Goal: Task Accomplishment & Management: Manage account settings

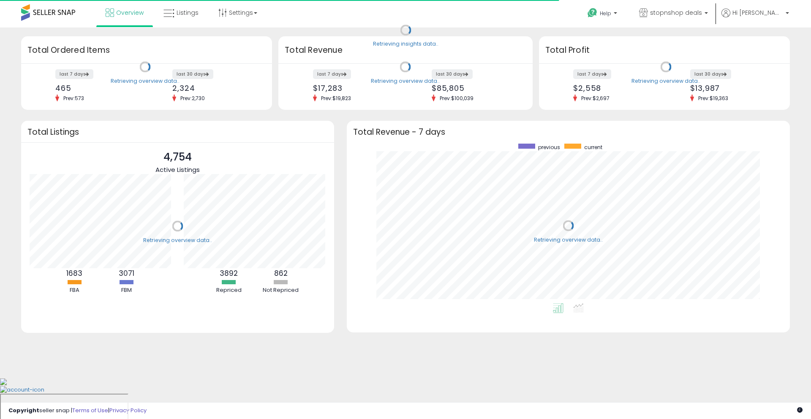
scroll to position [160, 426]
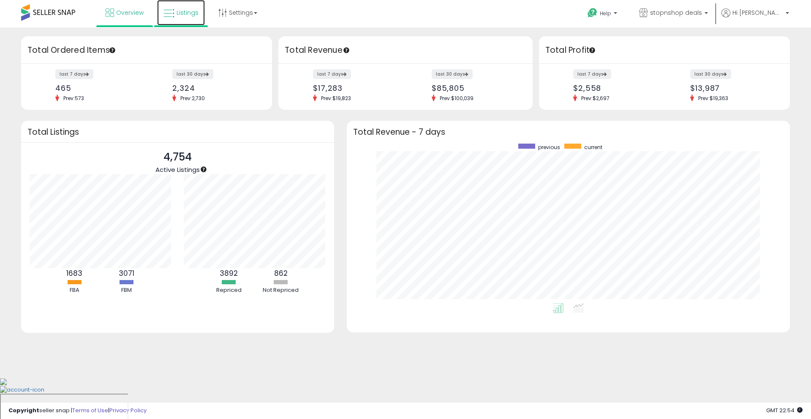
click at [187, 17] on link "Listings" at bounding box center [181, 12] width 48 height 25
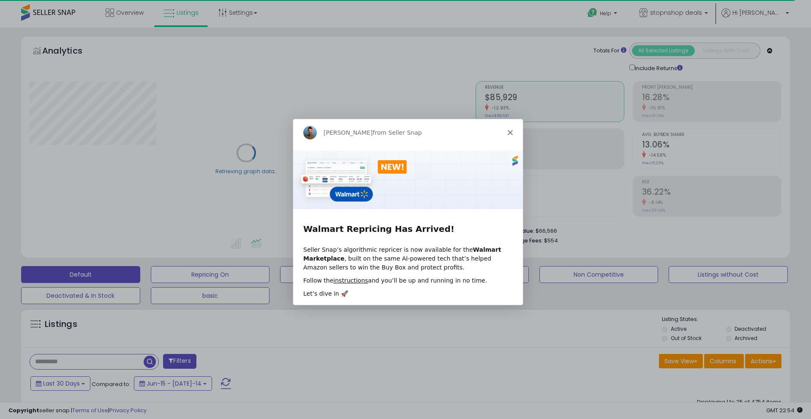
click at [510, 133] on icon "Close" at bounding box center [509, 131] width 5 height 5
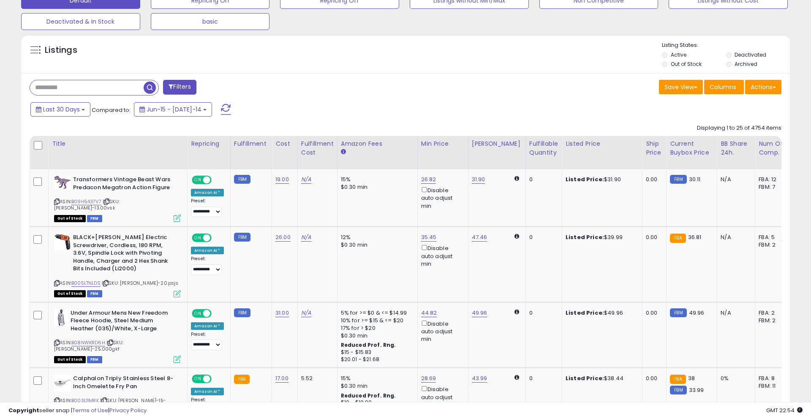
scroll to position [173, 446]
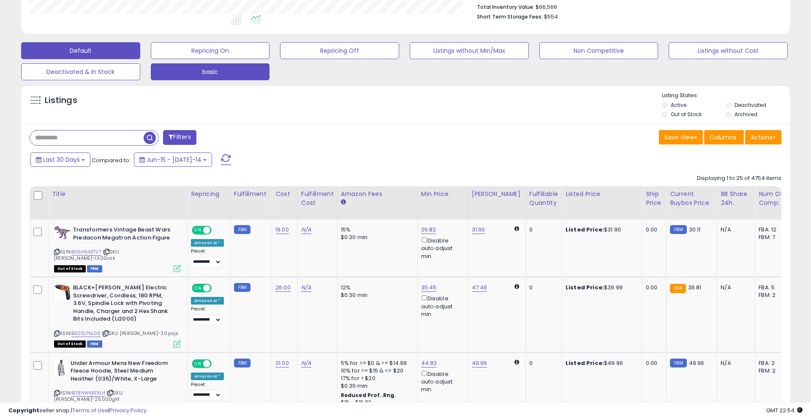
click at [230, 59] on button "basic" at bounding box center [210, 50] width 119 height 17
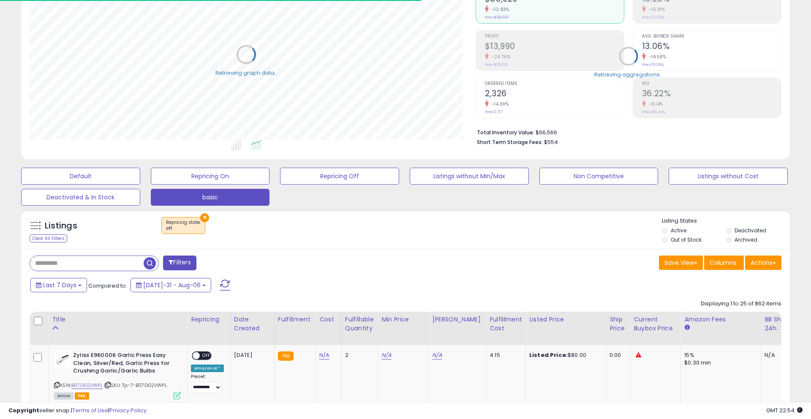
scroll to position [224, 0]
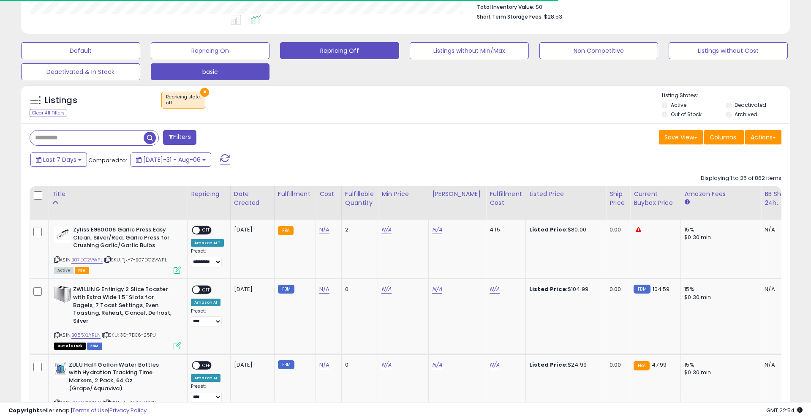
click at [140, 50] on button "Repricing Off" at bounding box center [80, 50] width 119 height 17
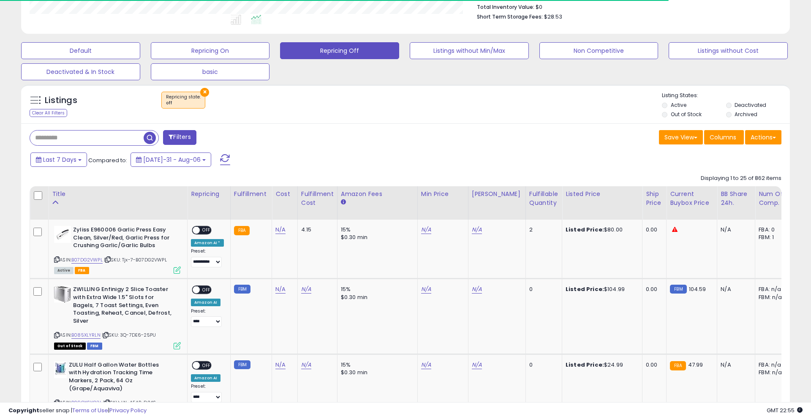
scroll to position [173, 446]
click at [140, 59] on button "basic" at bounding box center [80, 50] width 119 height 17
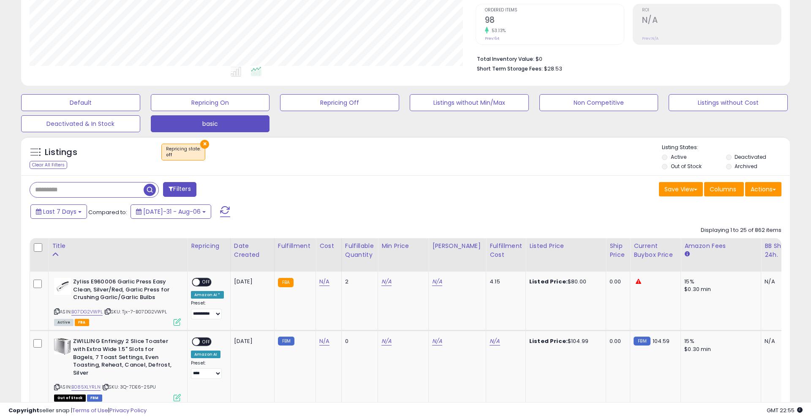
scroll to position [172, 0]
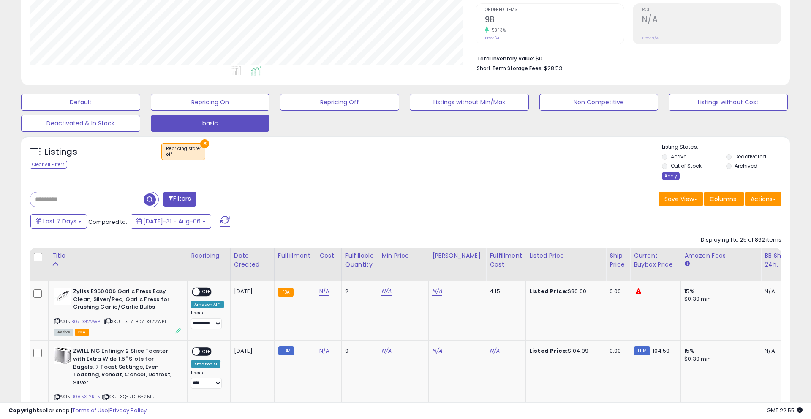
click at [666, 174] on div "Apply" at bounding box center [671, 176] width 18 height 8
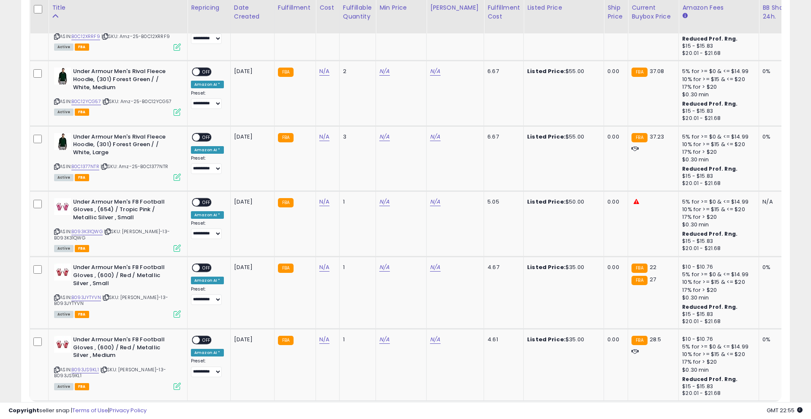
scroll to position [1750, 0]
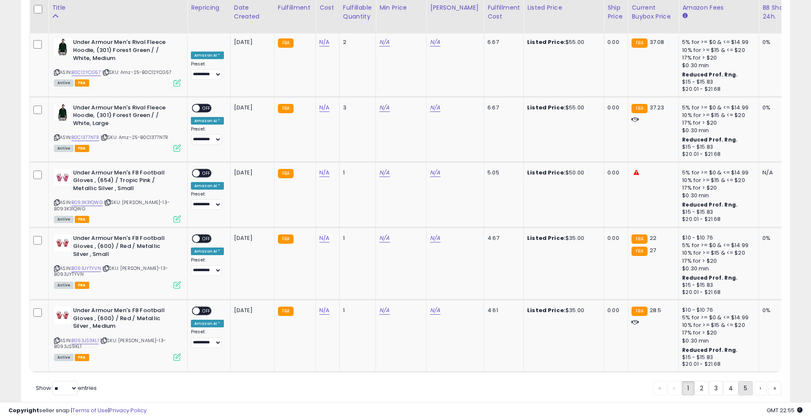
click at [768, 381] on link "5" at bounding box center [775, 388] width 14 height 14
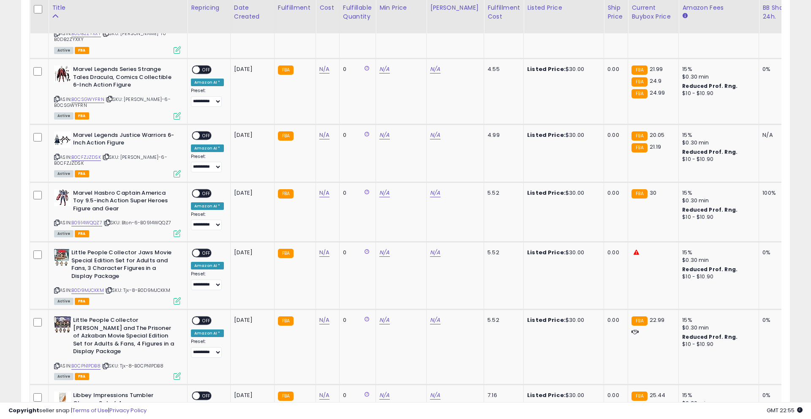
scroll to position [1701, 0]
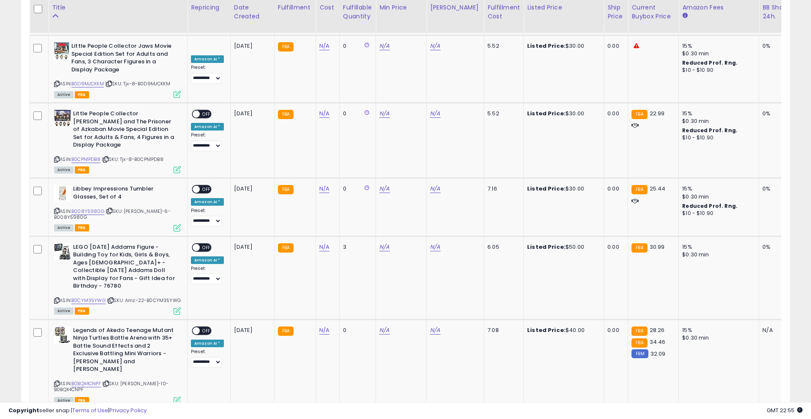
click at [768, 418] on link "7" at bounding box center [775, 425] width 14 height 14
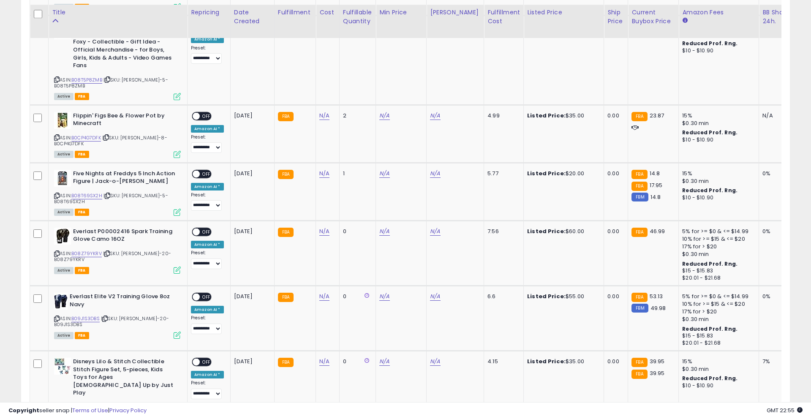
scroll to position [1692, 0]
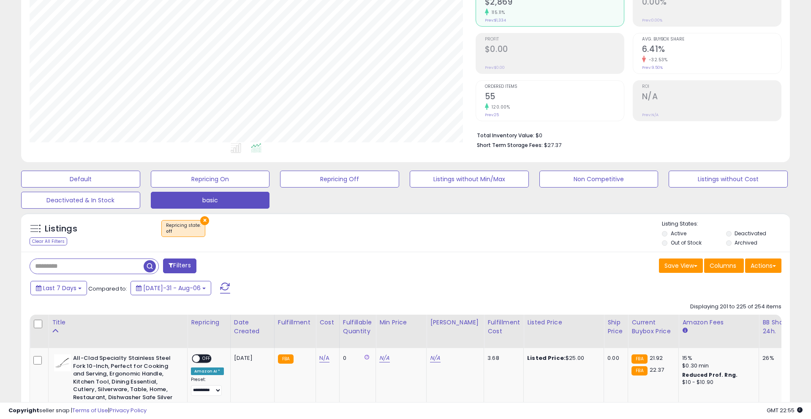
scroll to position [193, 0]
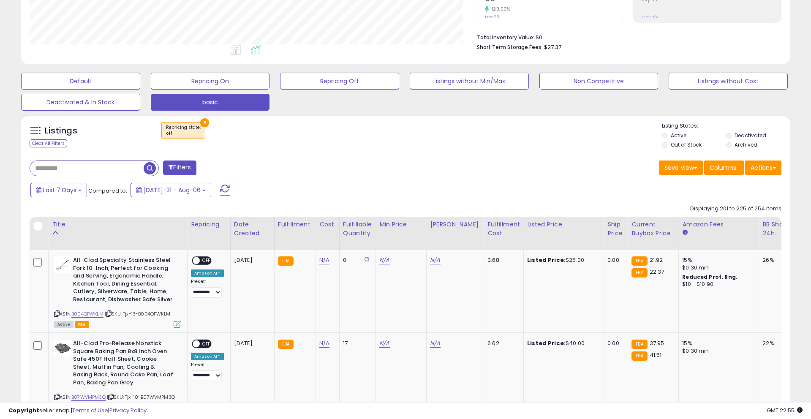
drag, startPoint x: 233, startPoint y: 232, endPoint x: 245, endPoint y: 233, distance: 11.9
click at [234, 232] on div "Date Created" at bounding box center [252, 229] width 37 height 18
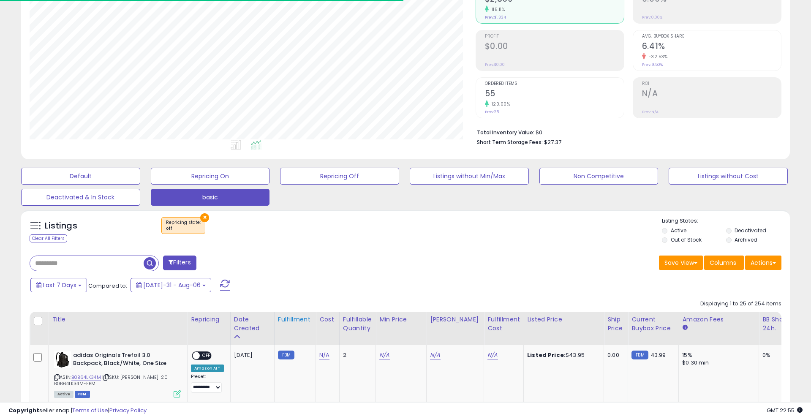
scroll to position [0, 0]
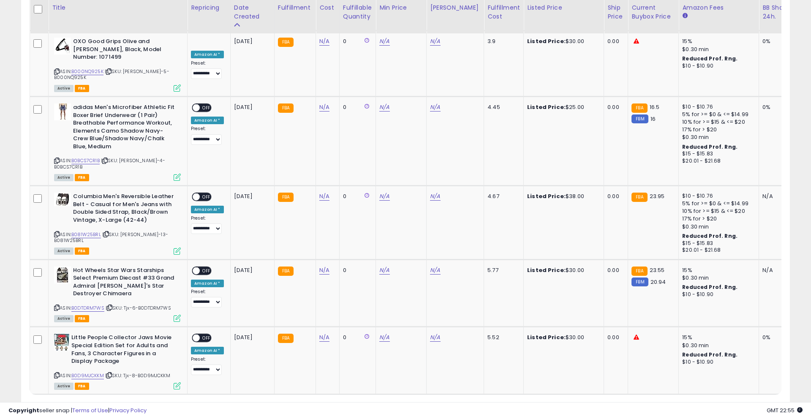
click at [768, 403] on link "5" at bounding box center [775, 410] width 14 height 14
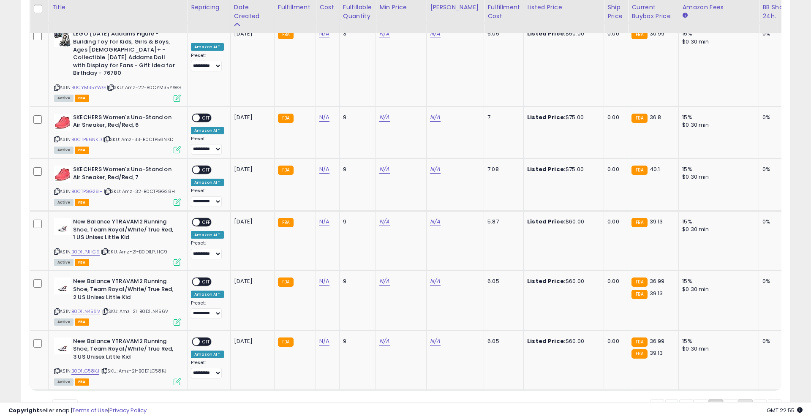
click at [768, 399] on link "9" at bounding box center [775, 406] width 14 height 14
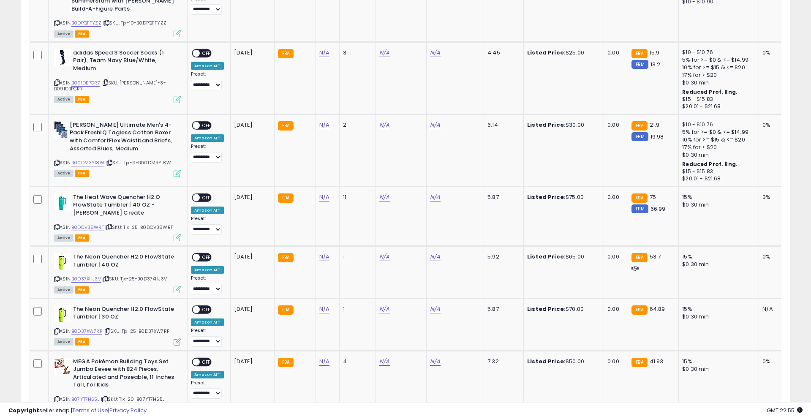
scroll to position [1693, 0]
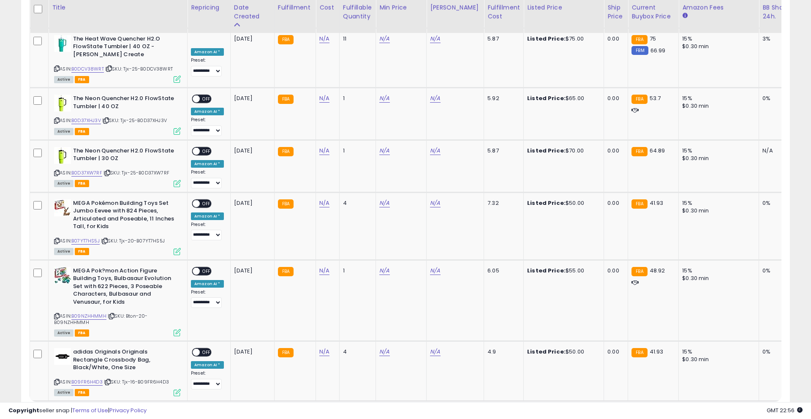
click at [754, 410] on link "10" at bounding box center [760, 417] width 13 height 14
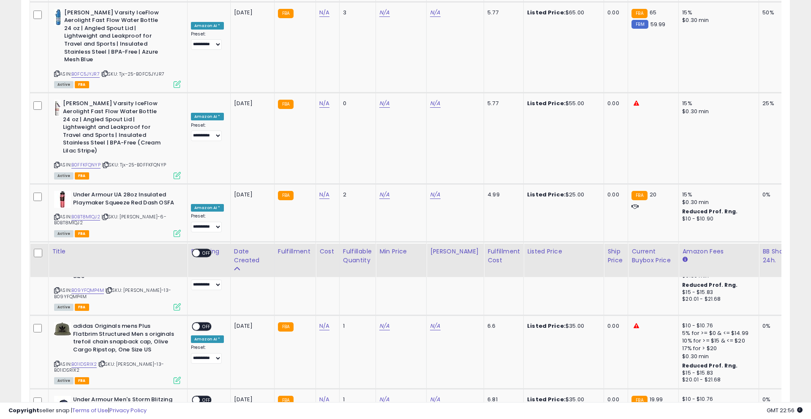
scroll to position [1725, 0]
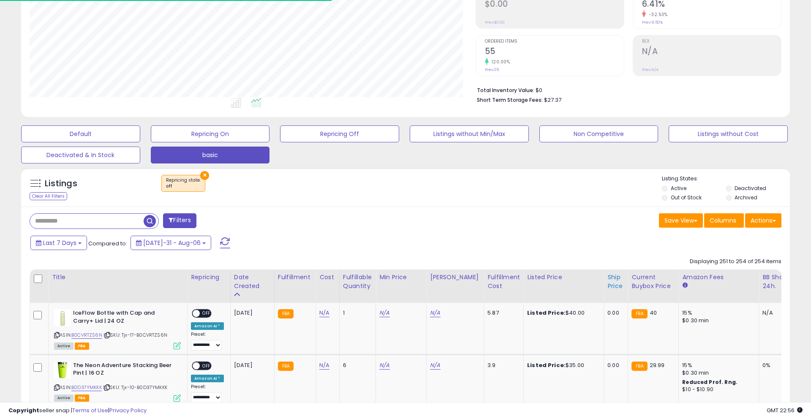
scroll to position [358, 0]
